Goal: Task Accomplishment & Management: Complete application form

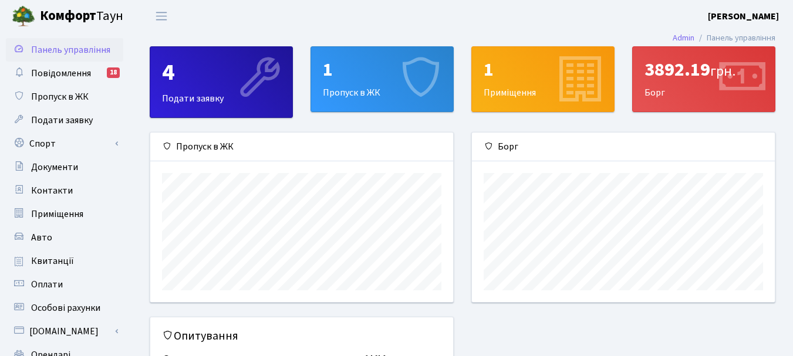
scroll to position [170, 303]
click at [387, 93] on div "1 Пропуск в ЖК" at bounding box center [382, 79] width 142 height 65
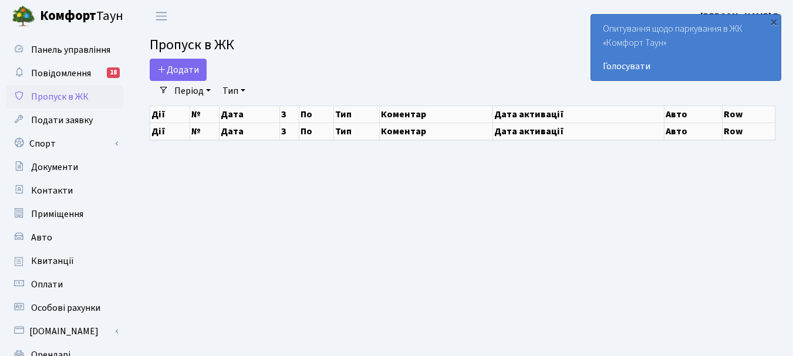
select select "25"
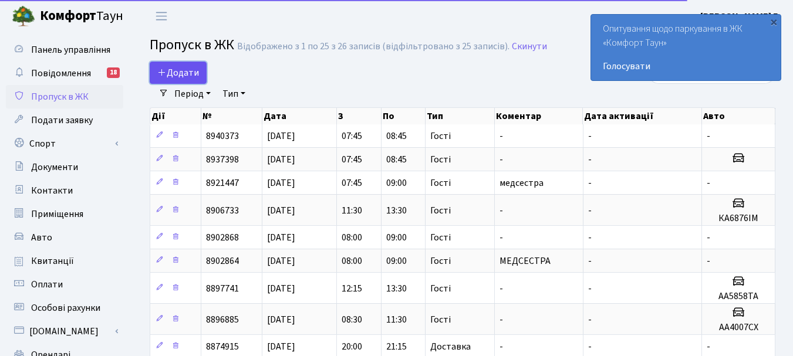
click at [171, 70] on span "Додати" at bounding box center [178, 72] width 42 height 13
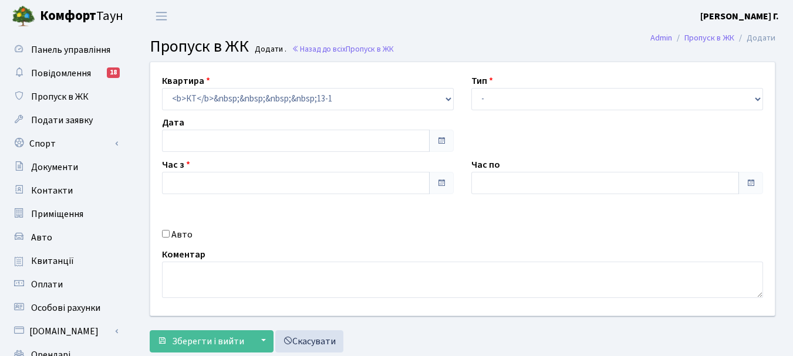
type input "02.09.2025"
type input "10:15"
type input "11:30"
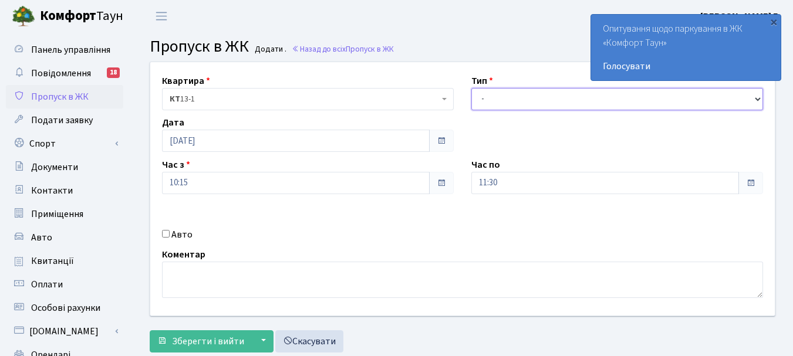
click at [758, 97] on select "- Доставка Таксі Гості Сервіс" at bounding box center [617, 99] width 292 height 22
select select "3"
click at [471, 88] on select "- Доставка Таксі Гості Сервіс" at bounding box center [617, 99] width 292 height 22
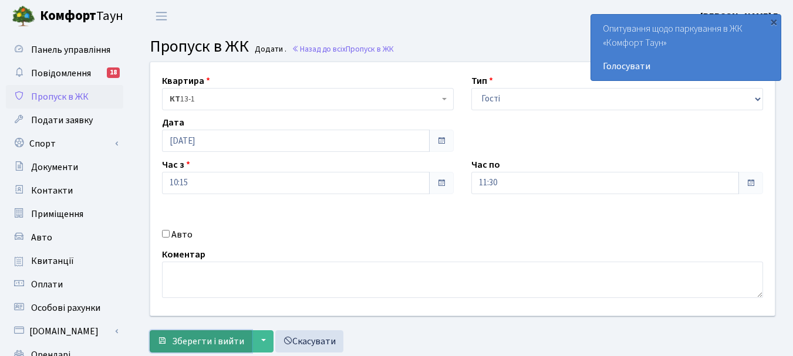
click at [221, 338] on span "Зберегти і вийти" at bounding box center [208, 341] width 72 height 13
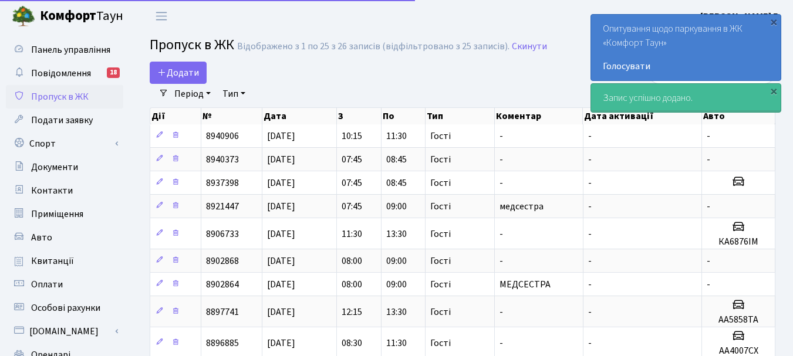
select select "25"
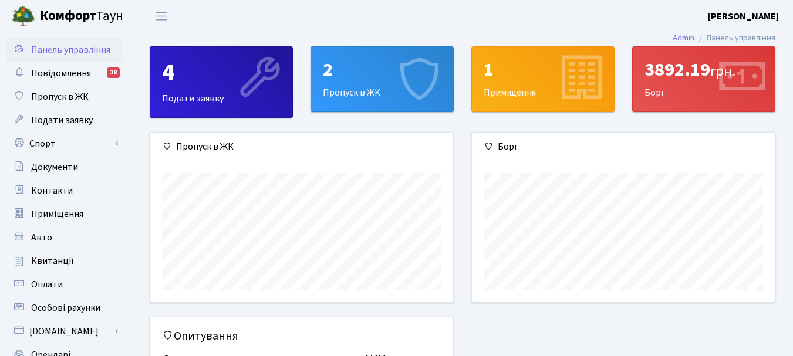
scroll to position [170, 303]
click at [383, 87] on div "2 Пропуск в ЖК" at bounding box center [382, 79] width 142 height 65
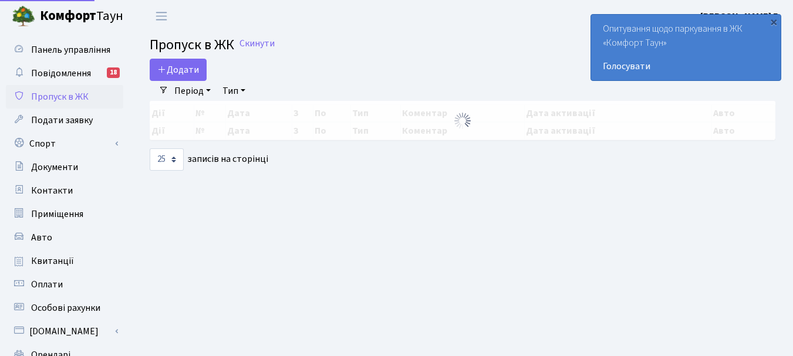
select select "25"
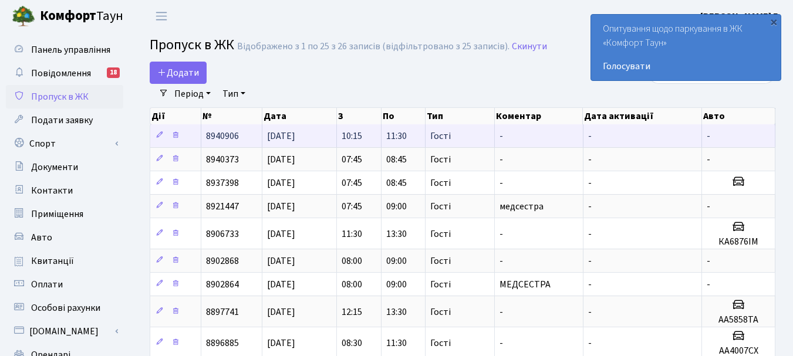
click at [246, 134] on td "8940906" at bounding box center [231, 135] width 61 height 23
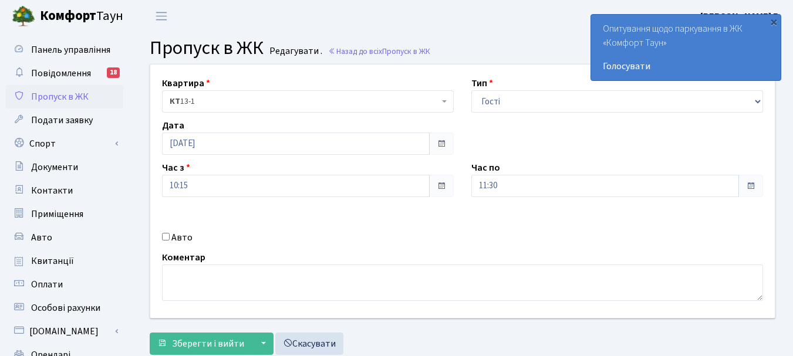
click at [167, 236] on input "Авто" at bounding box center [166, 237] width 8 height 8
checkbox input "true"
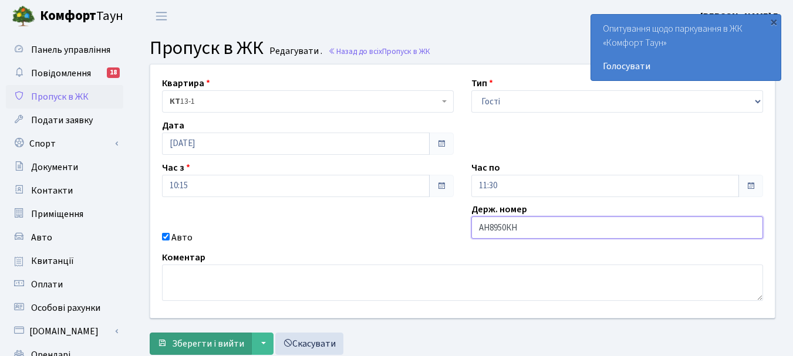
type input "АН8950КН"
click at [217, 339] on span "Зберегти і вийти" at bounding box center [208, 343] width 72 height 13
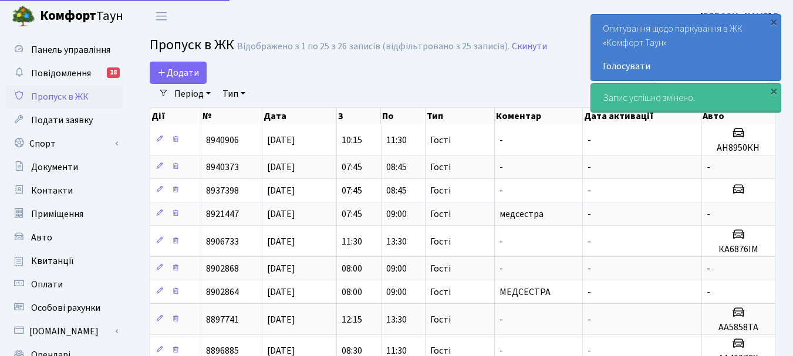
select select "25"
